Goal: Find specific page/section: Find specific page/section

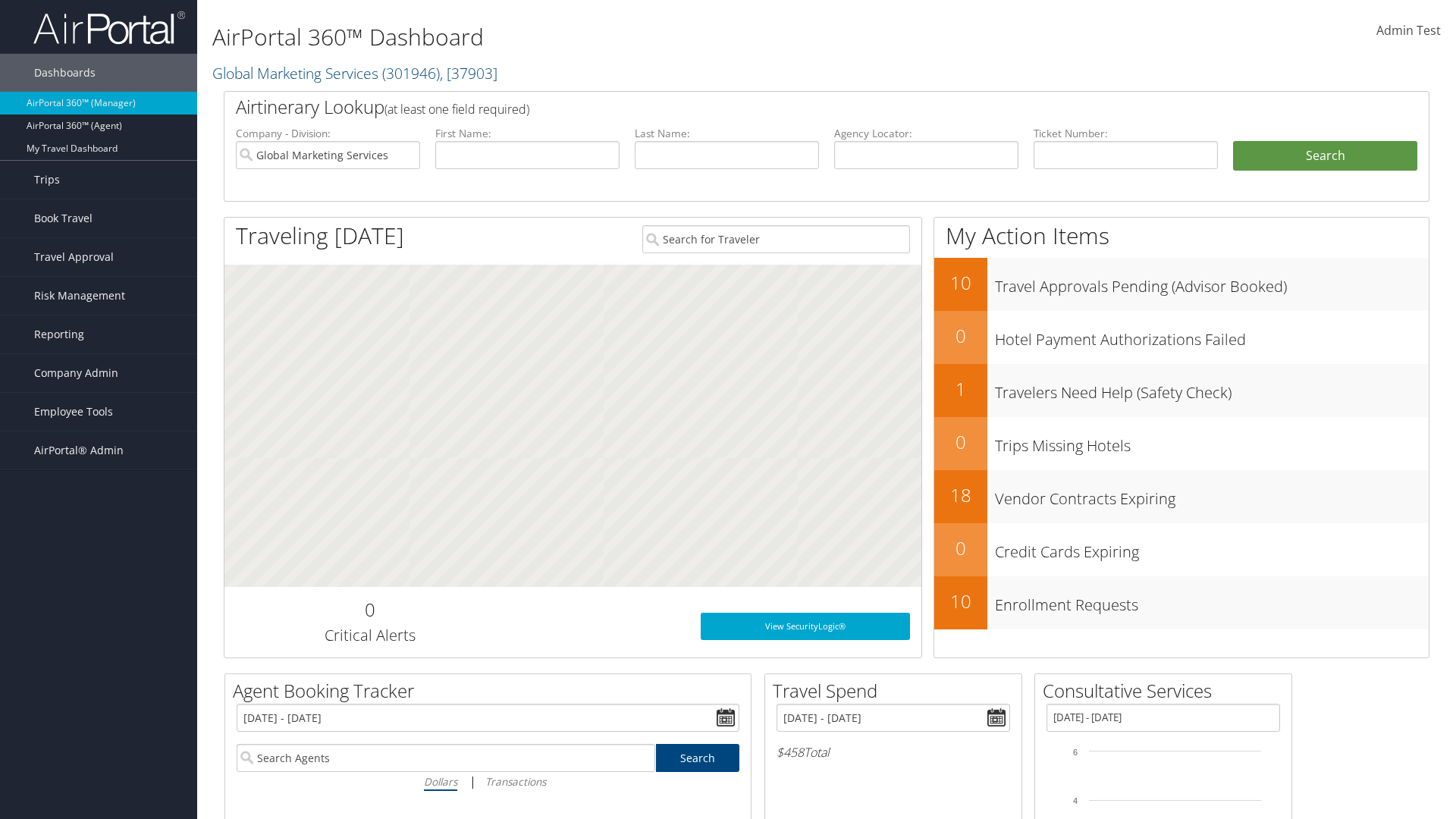
click at [99, 373] on span "Company Admin" at bounding box center [76, 373] width 84 height 38
click at [99, 734] on link "Consultative Services" at bounding box center [99, 744] width 197 height 23
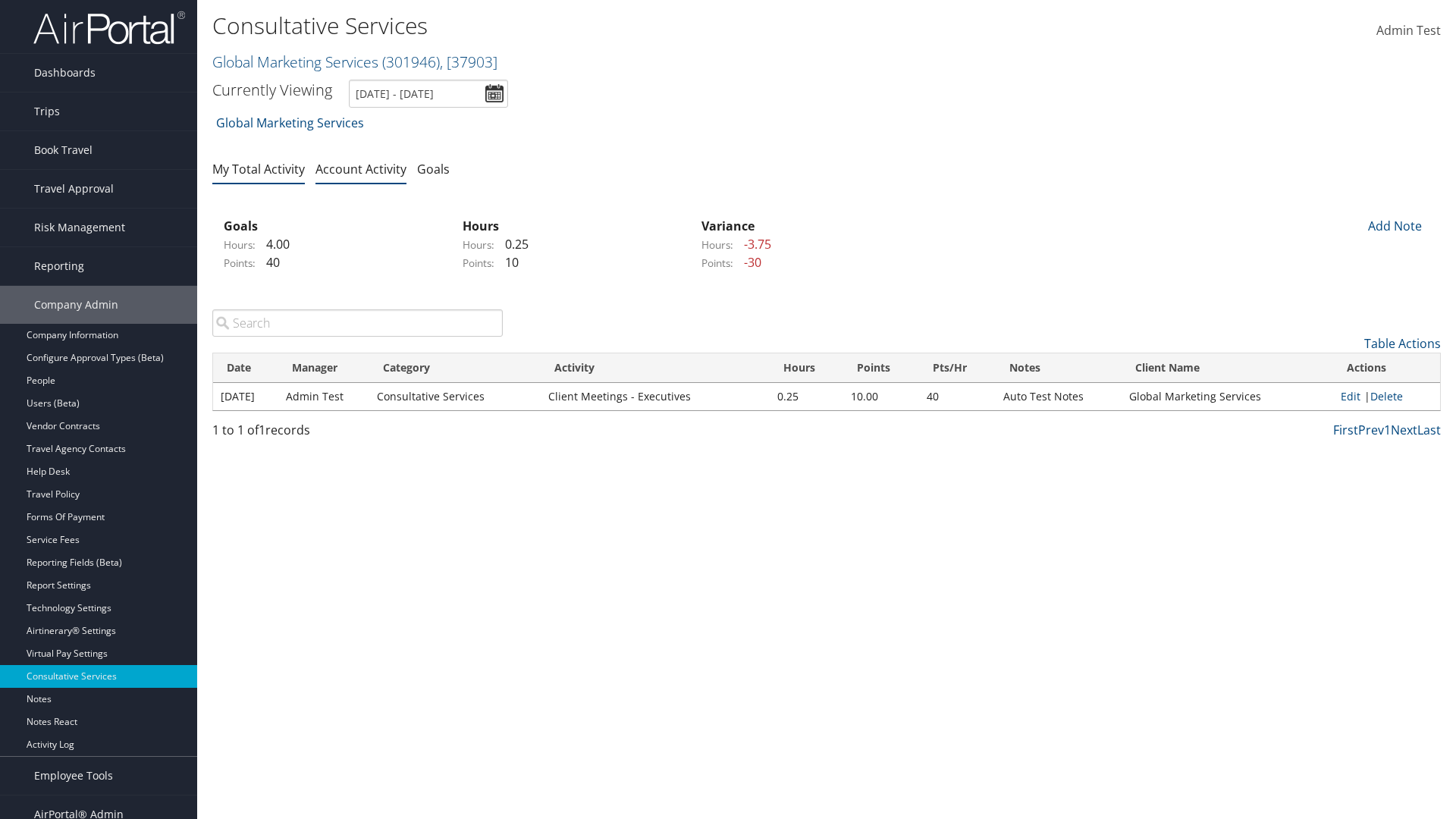
click at [259, 169] on link "My Total Activity" at bounding box center [258, 169] width 93 height 16
